Goal: Answer question/provide support

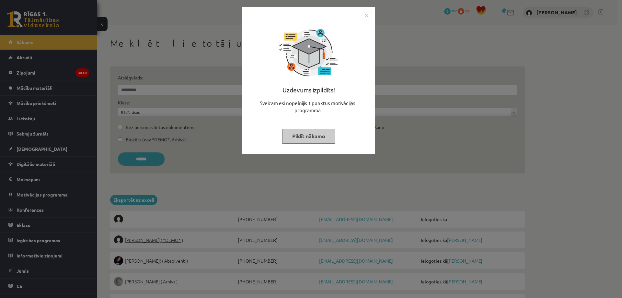
click at [291, 141] on button "Pildīt nākamo" at bounding box center [308, 136] width 53 height 15
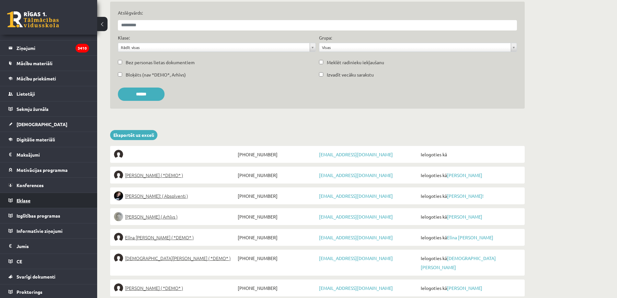
scroll to position [26, 0]
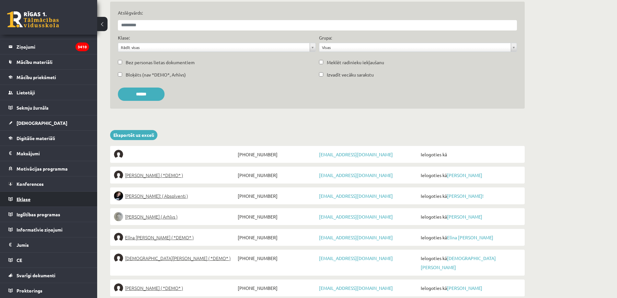
click at [31, 198] on link "Eklase" at bounding box center [48, 198] width 81 height 15
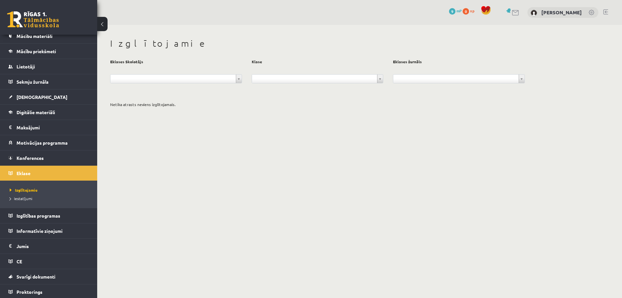
scroll to position [53, 0]
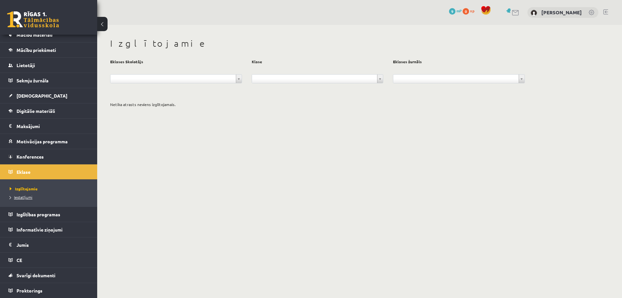
click at [24, 195] on span "Iestatījumi" at bounding box center [21, 196] width 23 height 5
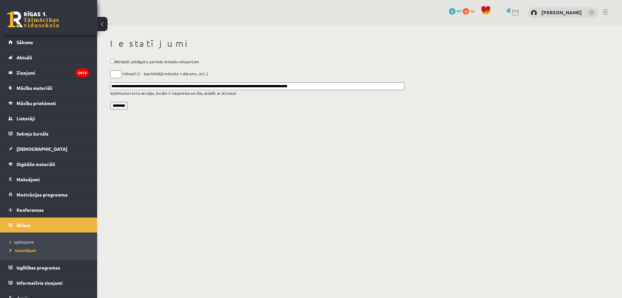
click at [591, 13] on link at bounding box center [591, 13] width 6 height 6
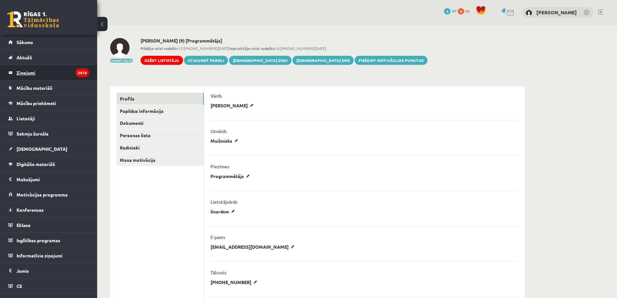
click at [34, 72] on legend "Ziņojumi 3410" at bounding box center [53, 72] width 73 height 15
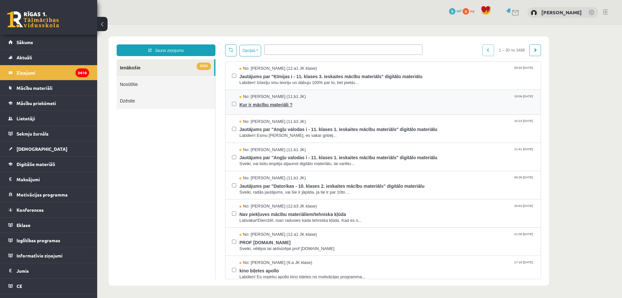
click at [311, 102] on span "Kur ir mācību materiāli ?" at bounding box center [386, 104] width 295 height 8
click at [590, 10] on link at bounding box center [591, 13] width 6 height 6
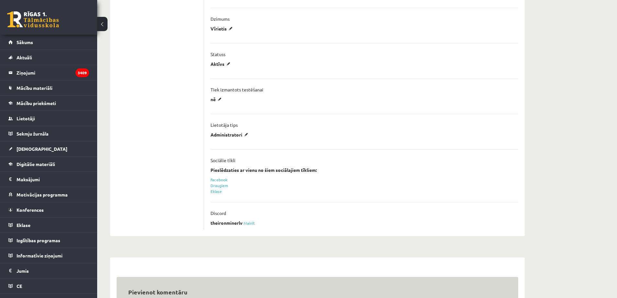
click at [26, 11] on div "0 Dāvanas 9 mP 0 xp" at bounding box center [48, 17] width 97 height 35
click at [32, 23] on link at bounding box center [33, 19] width 52 height 16
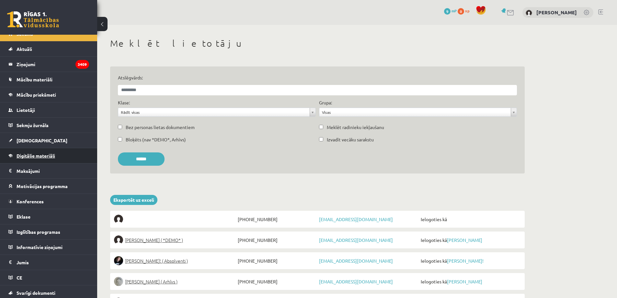
scroll to position [26, 0]
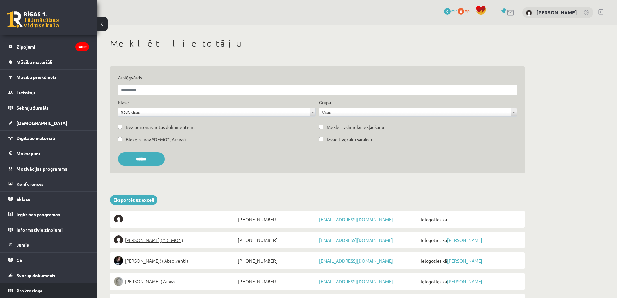
click at [39, 290] on span "Proktorings" at bounding box center [30, 290] width 26 height 6
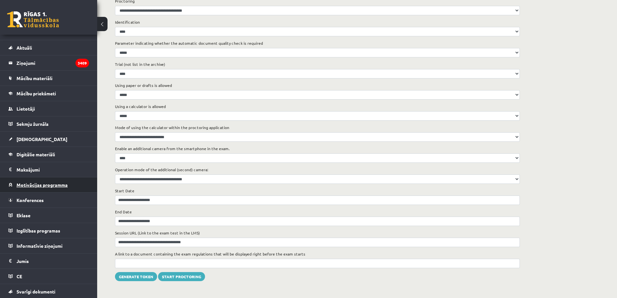
scroll to position [26, 0]
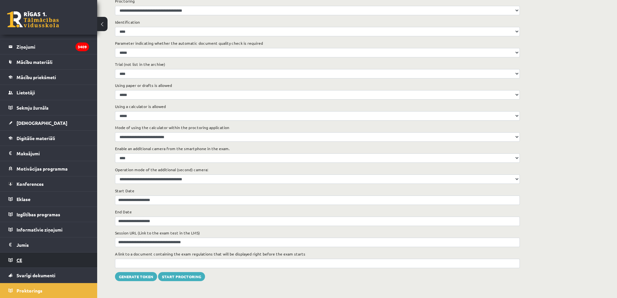
click at [18, 260] on span "CE" at bounding box center [20, 260] width 6 height 6
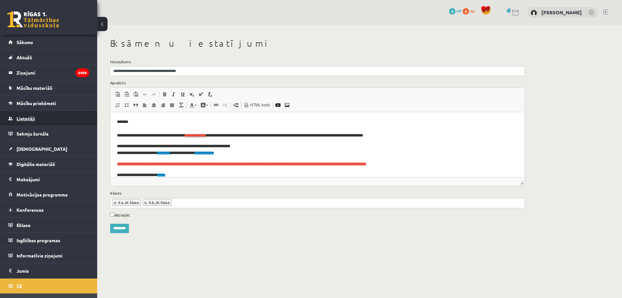
click at [31, 119] on span "Lietotāji" at bounding box center [26, 118] width 18 height 6
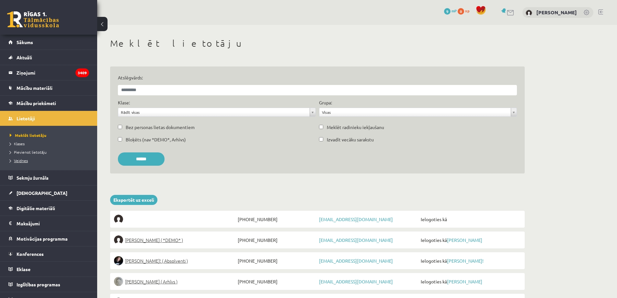
click at [17, 160] on span "Veidnes" at bounding box center [19, 160] width 18 height 5
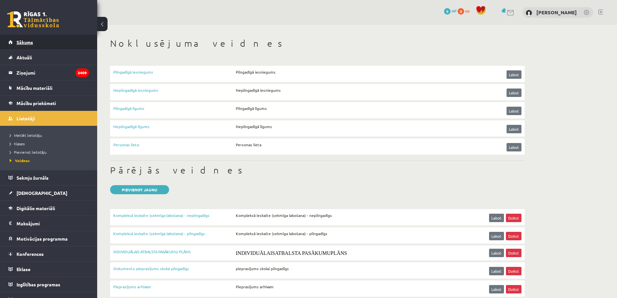
click at [24, 40] on span "Sākums" at bounding box center [25, 42] width 17 height 6
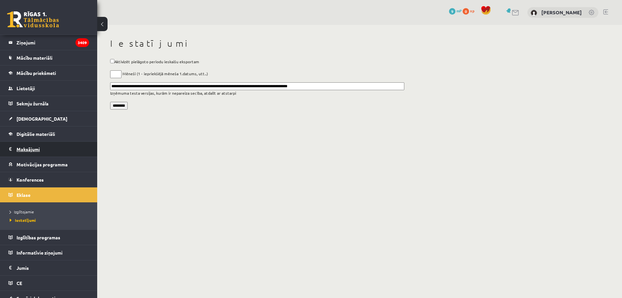
scroll to position [32, 0]
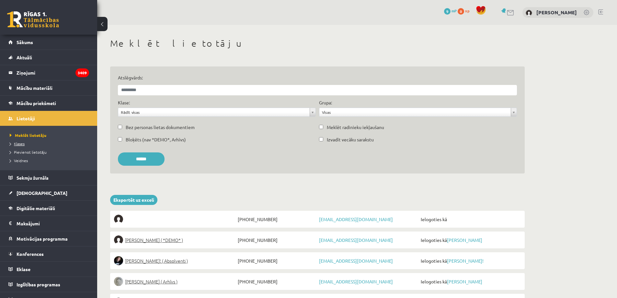
click at [18, 144] on span "Klases" at bounding box center [17, 143] width 15 height 5
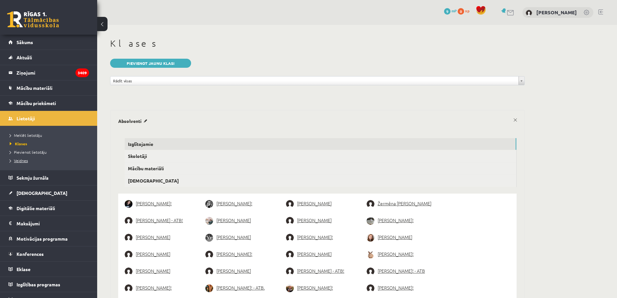
click at [24, 160] on span "Veidnes" at bounding box center [19, 160] width 18 height 5
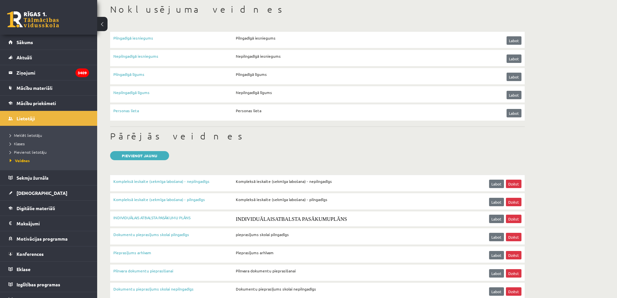
scroll to position [177, 0]
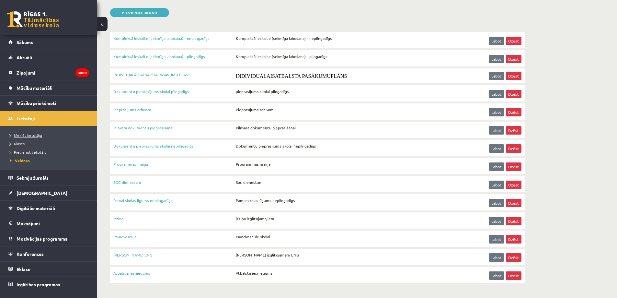
click at [28, 135] on span "Meklēt lietotāju" at bounding box center [26, 134] width 32 height 5
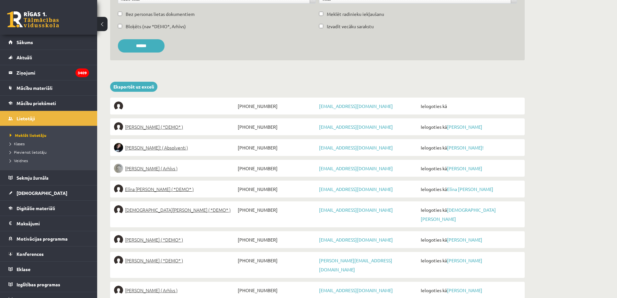
scroll to position [291, 0]
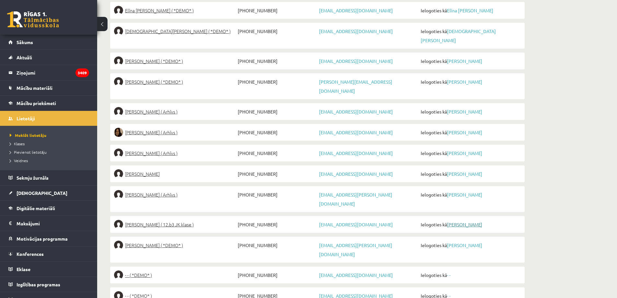
click at [461, 221] on link "[PERSON_NAME]" at bounding box center [464, 224] width 35 height 6
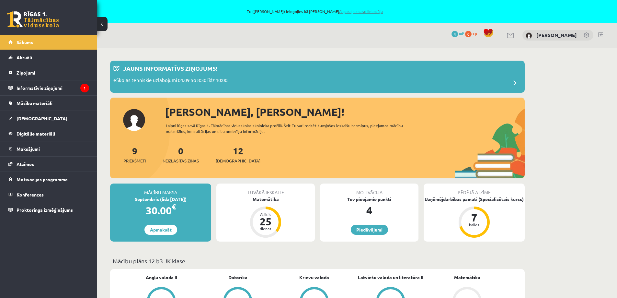
click at [355, 10] on link "Atpakaļ uz savu lietotāju" at bounding box center [361, 11] width 44 height 5
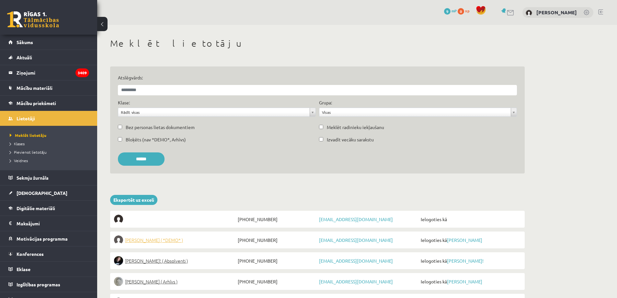
click at [151, 241] on span "[PERSON_NAME] ( *DEMO* )" at bounding box center [154, 239] width 58 height 9
